Goal: Use online tool/utility: Utilize a website feature to perform a specific function

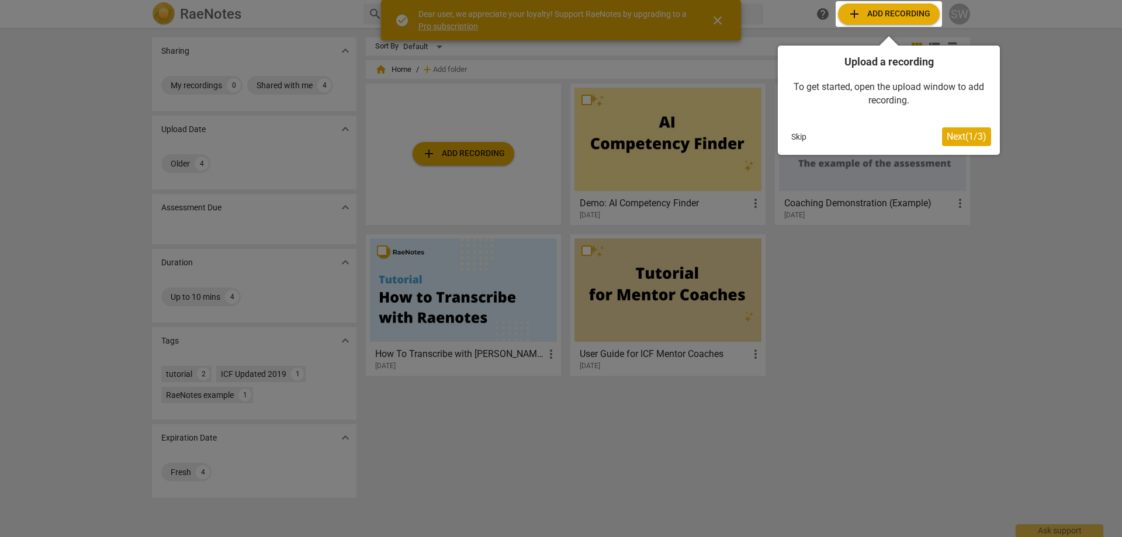
click at [797, 136] on button "Skip" at bounding box center [798, 137] width 25 height 18
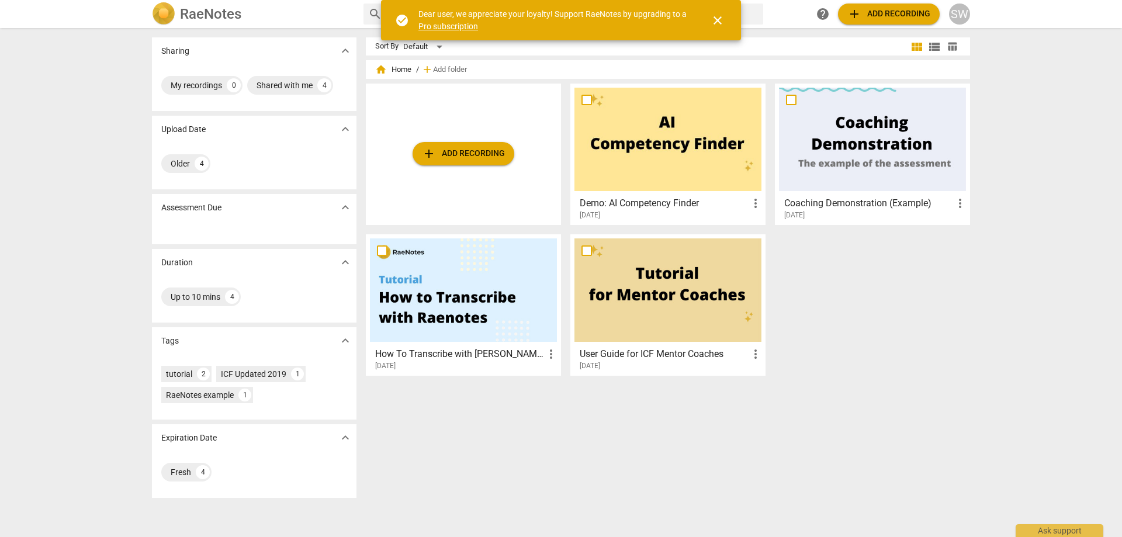
click at [448, 155] on span "add Add recording" at bounding box center [463, 154] width 83 height 14
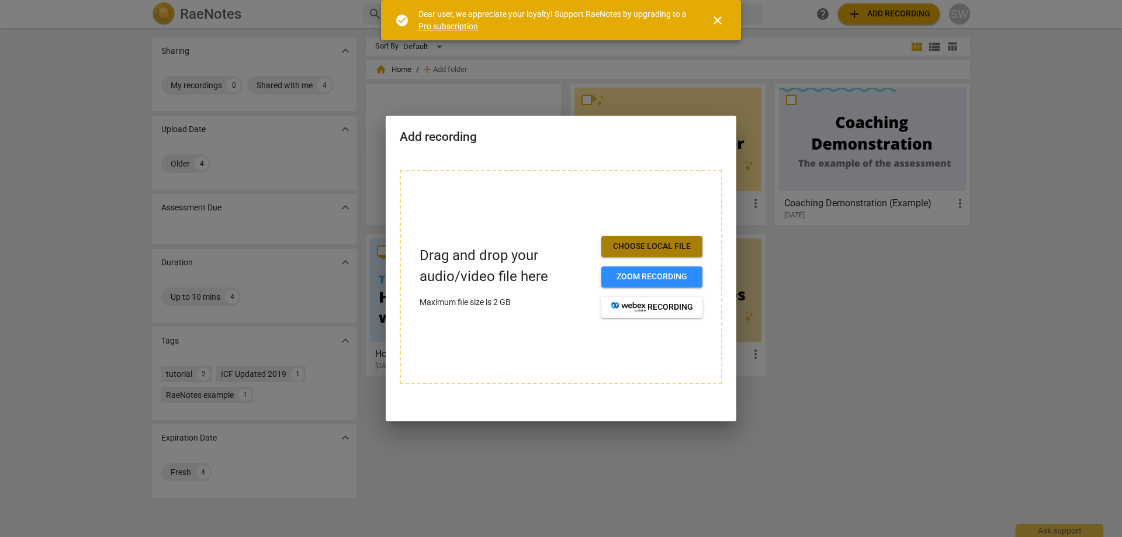
click at [651, 244] on span "Choose local file" at bounding box center [652, 247] width 82 height 12
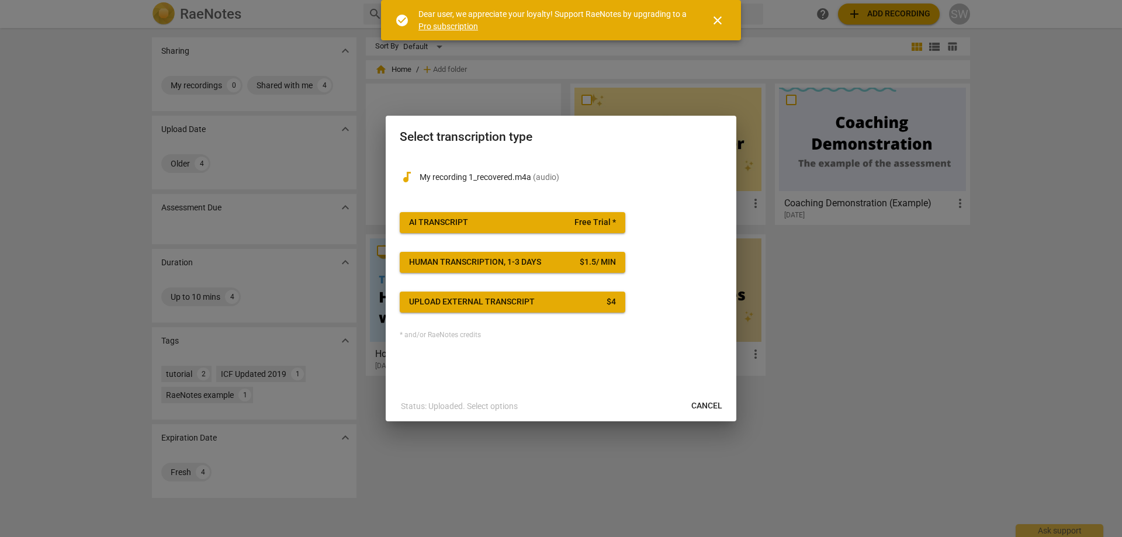
click at [698, 404] on span "Cancel" at bounding box center [706, 406] width 31 height 12
click at [507, 171] on p "My recording 1_recovered.m4a ( audio )" at bounding box center [570, 177] width 303 height 12
click at [547, 220] on span "AI Transcript Free Trial *" at bounding box center [512, 223] width 207 height 12
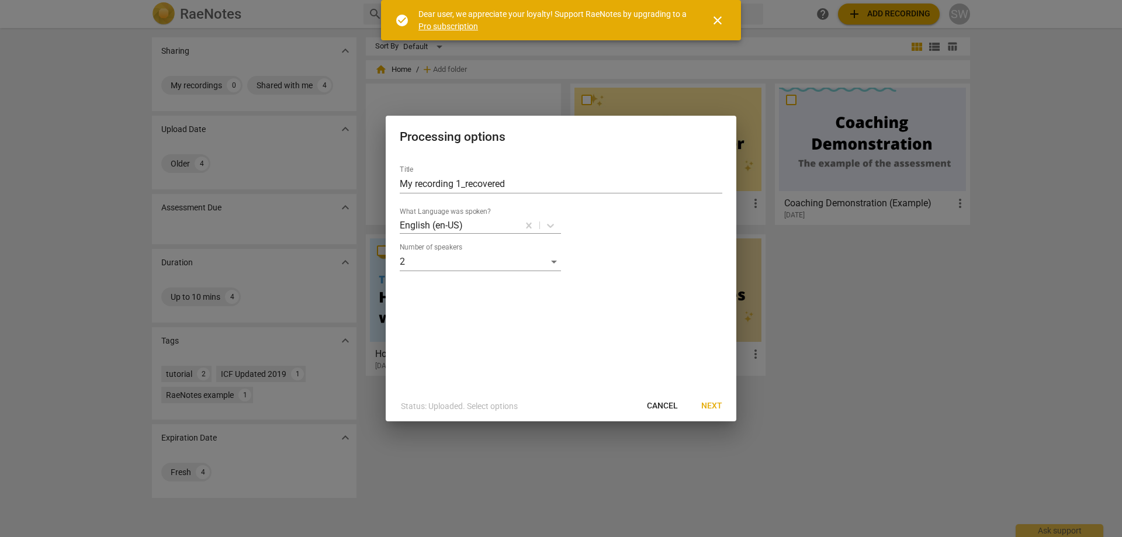
click at [715, 401] on span "Next" at bounding box center [711, 406] width 21 height 12
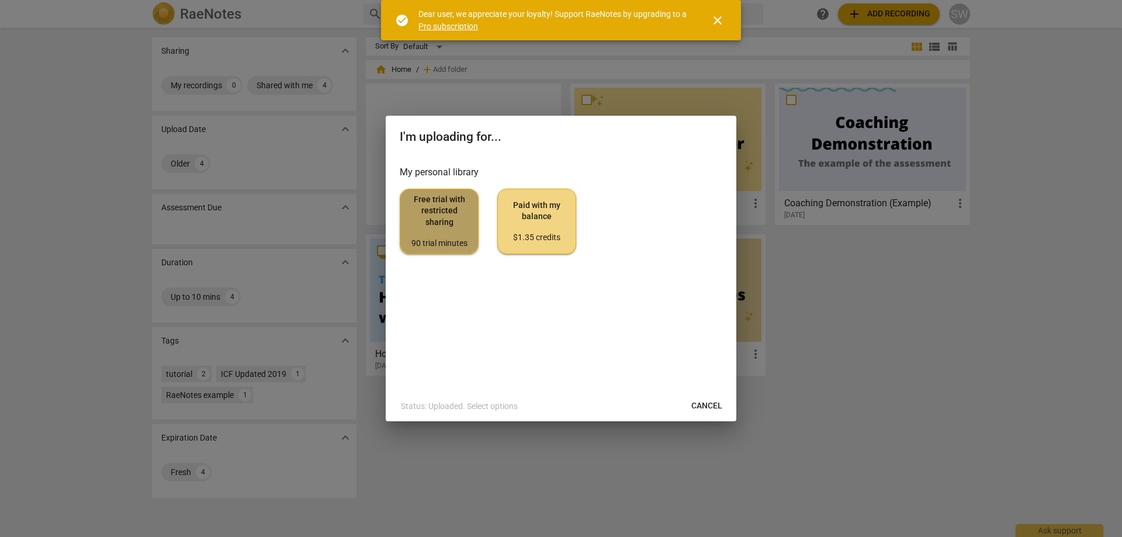
click at [442, 232] on span "Free trial with restricted sharing 90 trial minutes" at bounding box center [439, 221] width 59 height 55
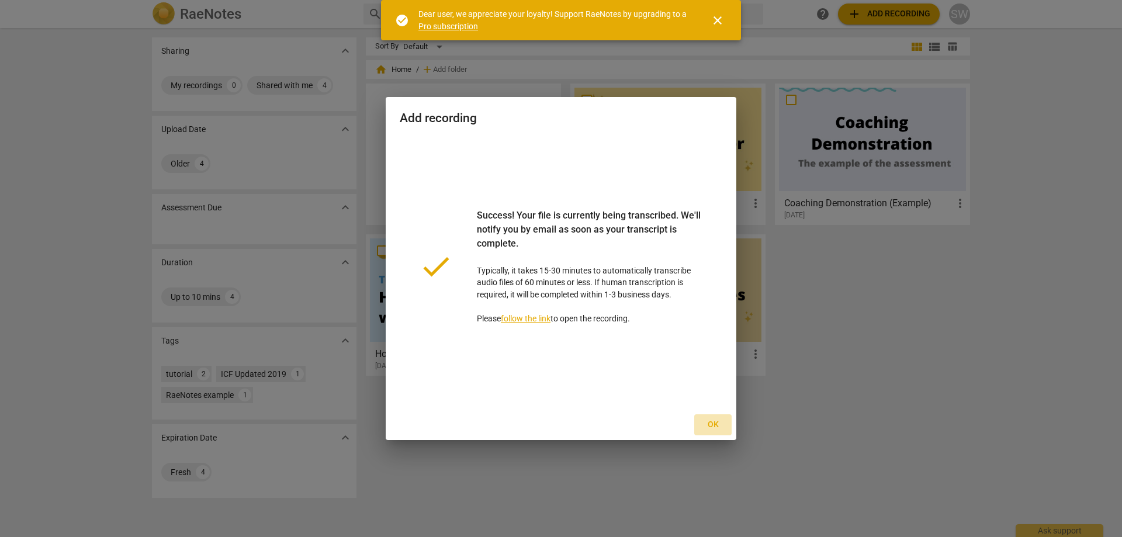
click at [710, 421] on span "Ok" at bounding box center [712, 425] width 19 height 12
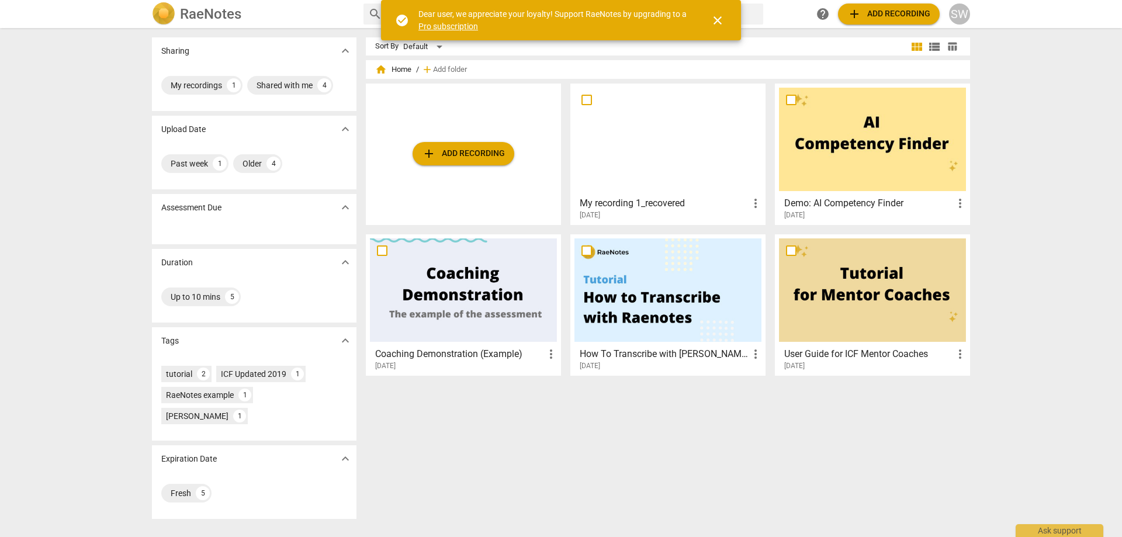
click at [960, 17] on div "SW" at bounding box center [959, 14] width 21 height 21
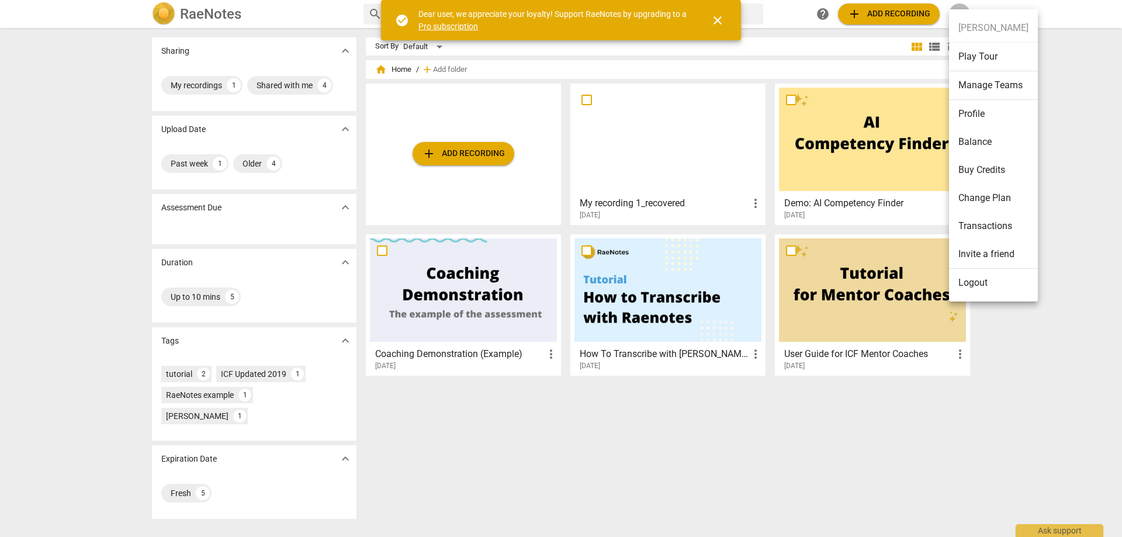
click at [1040, 72] on div at bounding box center [561, 268] width 1122 height 537
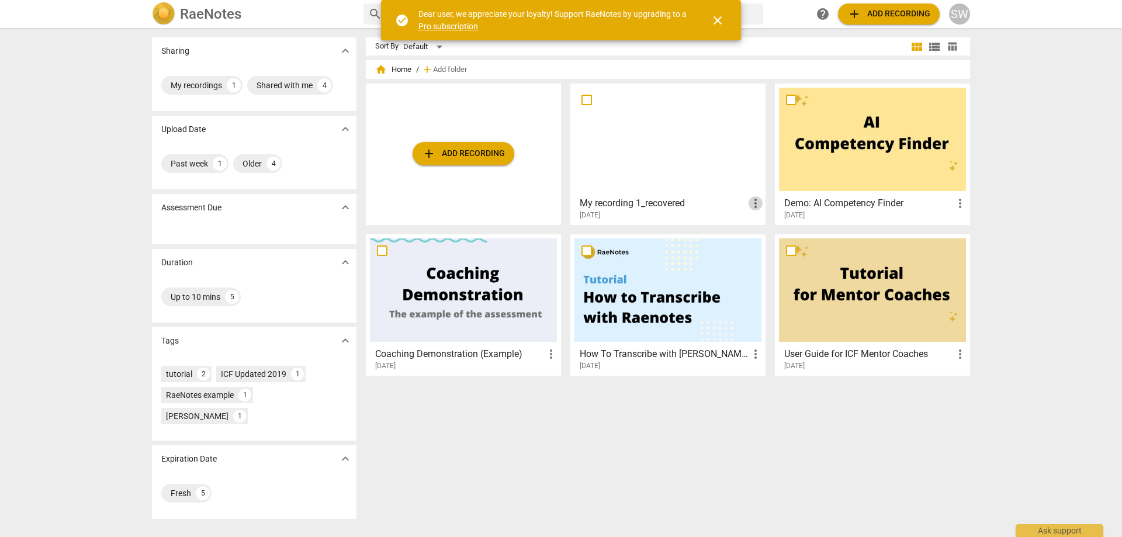
click at [748, 202] on span "more_vert" at bounding box center [755, 203] width 14 height 14
click at [695, 220] on div at bounding box center [561, 268] width 1122 height 537
click at [518, 436] on div "Sort By Default view_module view_list table_chart home Home / add Add folder ad…" at bounding box center [672, 282] width 613 height 490
